Goal: Task Accomplishment & Management: Complete application form

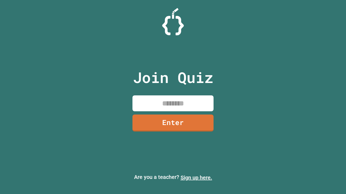
click at [196, 178] on link "Sign up here." at bounding box center [196, 178] width 32 height 6
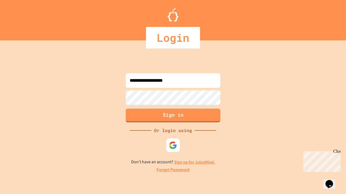
type input "**********"
